Goal: Transaction & Acquisition: Subscribe to service/newsletter

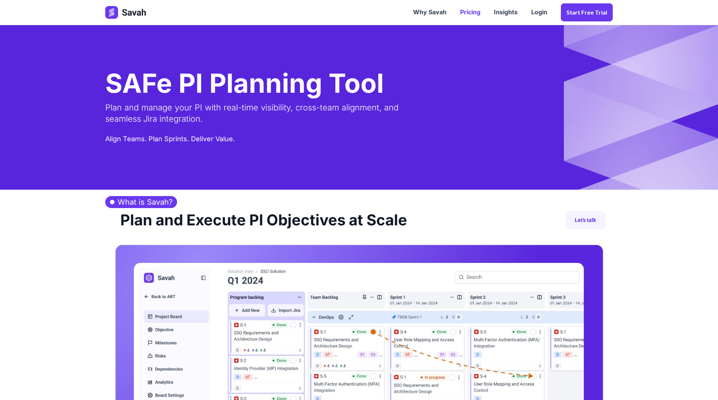
click at [471, 9] on link "Pricing" at bounding box center [470, 12] width 34 height 23
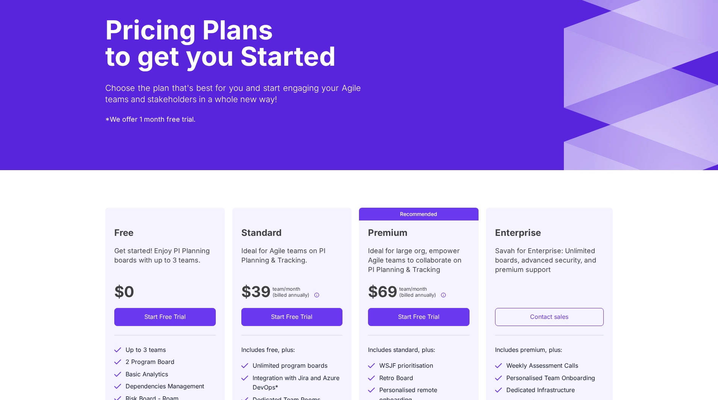
scroll to position [188, 0]
